Goal: Information Seeking & Learning: Learn about a topic

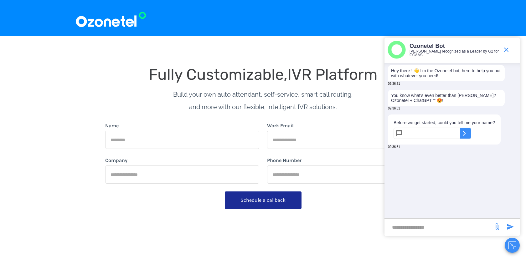
click at [116, 28] on div at bounding box center [263, 18] width 526 height 36
click at [107, 15] on img at bounding box center [110, 18] width 71 height 21
click at [107, 20] on img at bounding box center [110, 18] width 71 height 21
click at [504, 53] on icon "end chat or minimize" at bounding box center [506, 50] width 8 height 8
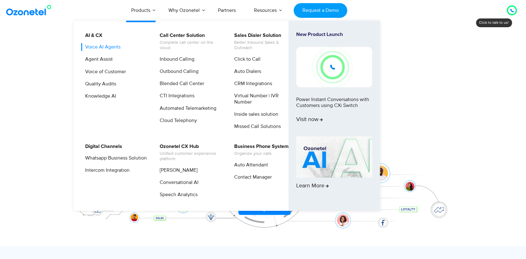
click at [110, 44] on link "Voice AI Agents" at bounding box center [101, 47] width 40 height 8
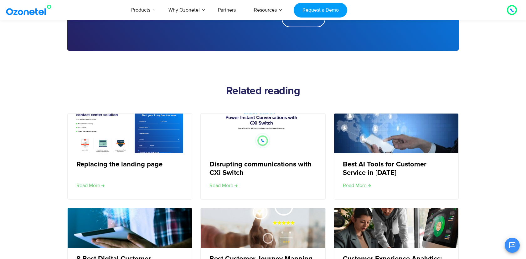
scroll to position [950, 0]
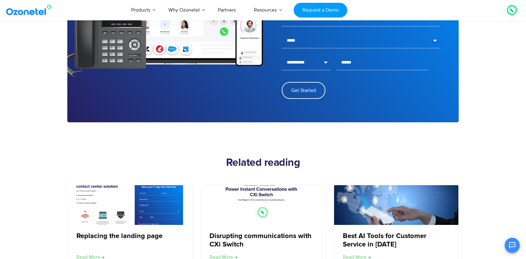
click at [134, 221] on img at bounding box center [129, 205] width 125 height 78
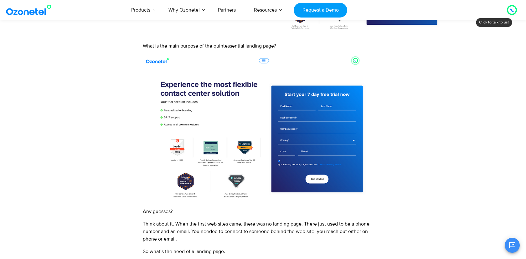
scroll to position [46, 0]
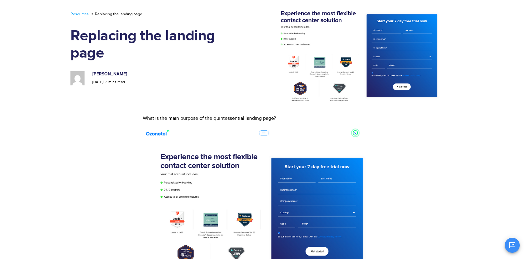
click at [266, 130] on img at bounding box center [261, 201] width 237 height 148
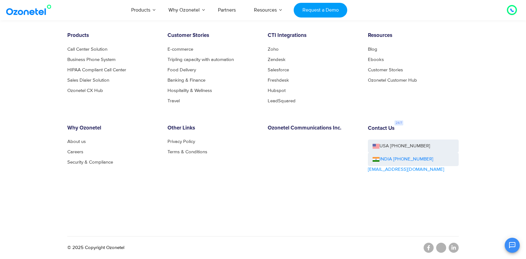
scroll to position [0, 0]
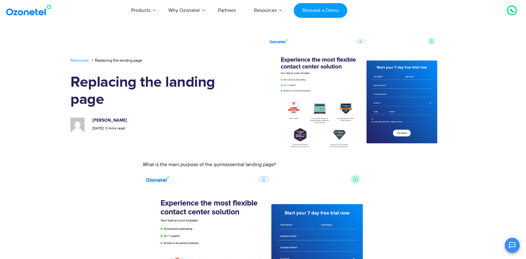
click at [306, 104] on img at bounding box center [343, 94] width 215 height 115
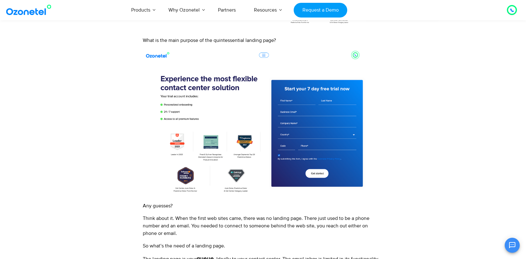
scroll to position [175, 0]
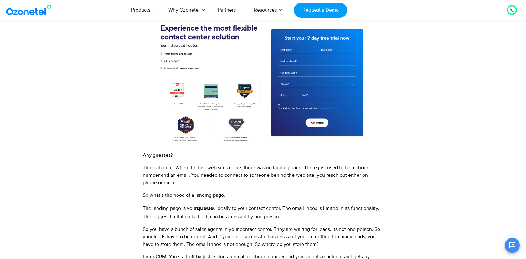
click at [243, 172] on p "Think about it. When the first web sites came, there was no landing page. There…" at bounding box center [261, 175] width 237 height 23
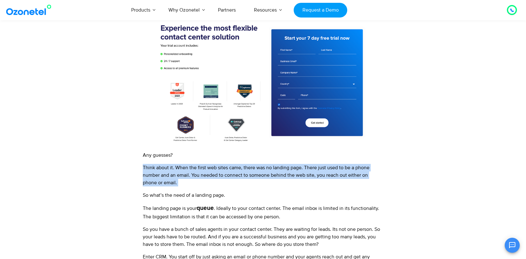
click at [219, 207] on p "The landing page is your queue . Ideally to your contact center. The email inbo…" at bounding box center [261, 212] width 237 height 17
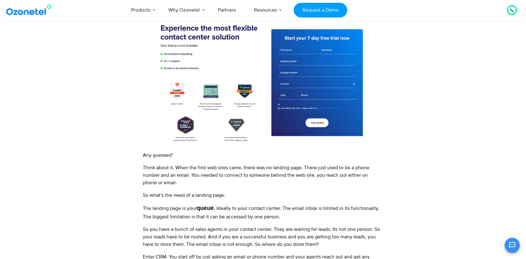
click at [219, 207] on p "The landing page is your queue . Ideally to your contact center. The email inbo…" at bounding box center [261, 212] width 237 height 17
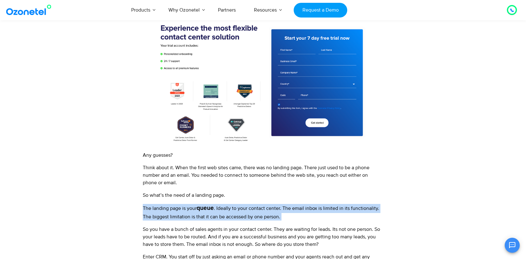
click at [219, 207] on p "The landing page is your queue . Ideally to your contact center. The email inbo…" at bounding box center [261, 212] width 237 height 17
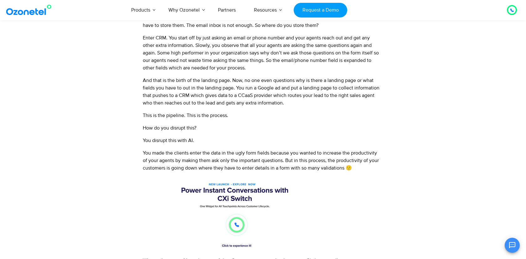
scroll to position [0, 0]
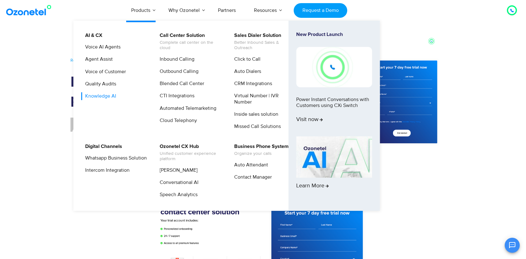
click at [108, 94] on link "Knowledge AI" at bounding box center [99, 96] width 36 height 8
